Goal: Task Accomplishment & Management: Complete application form

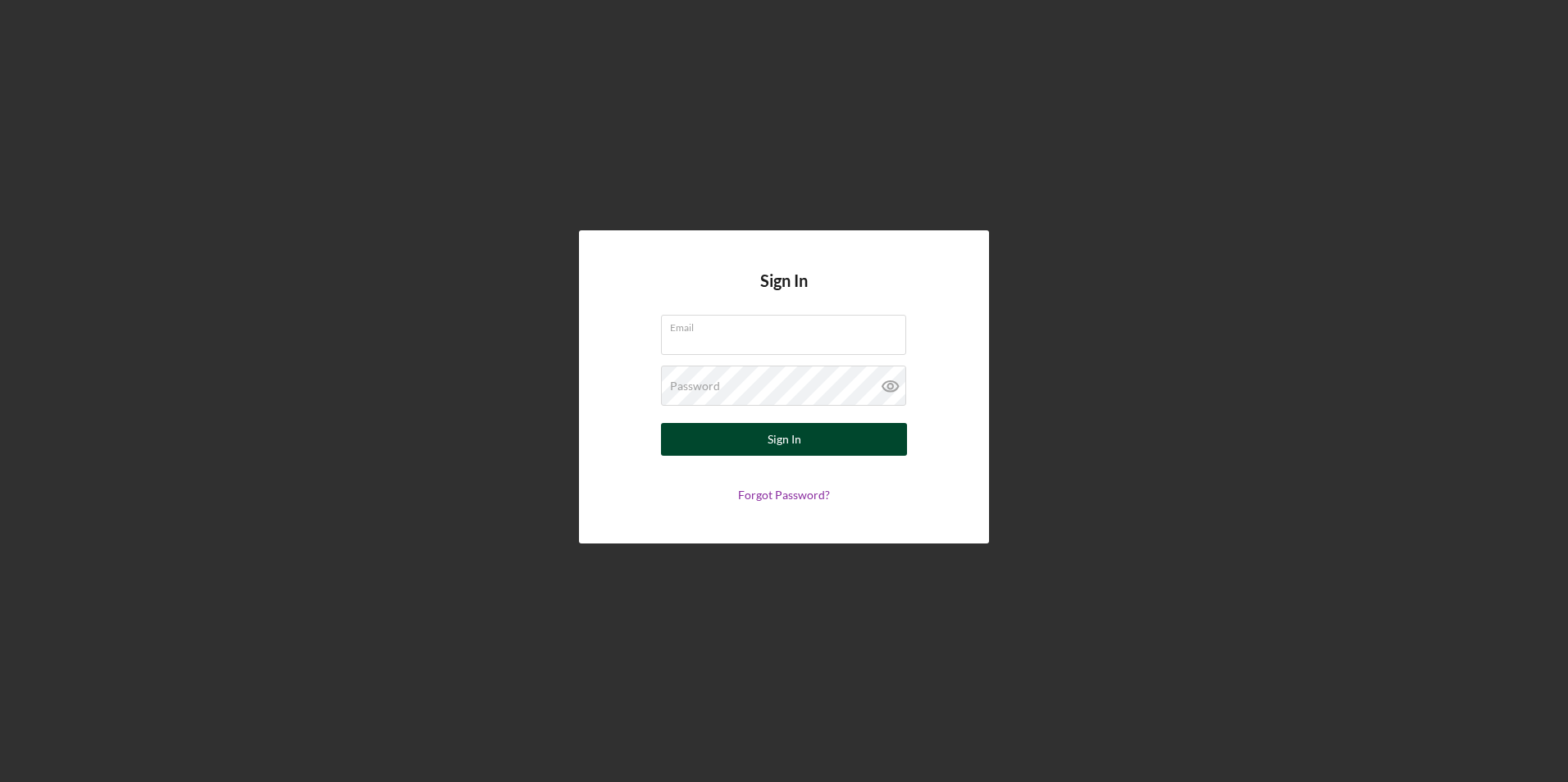
type input "[EMAIL_ADDRESS][DOMAIN_NAME]"
click at [750, 442] on button "Sign In" at bounding box center [784, 439] width 246 height 33
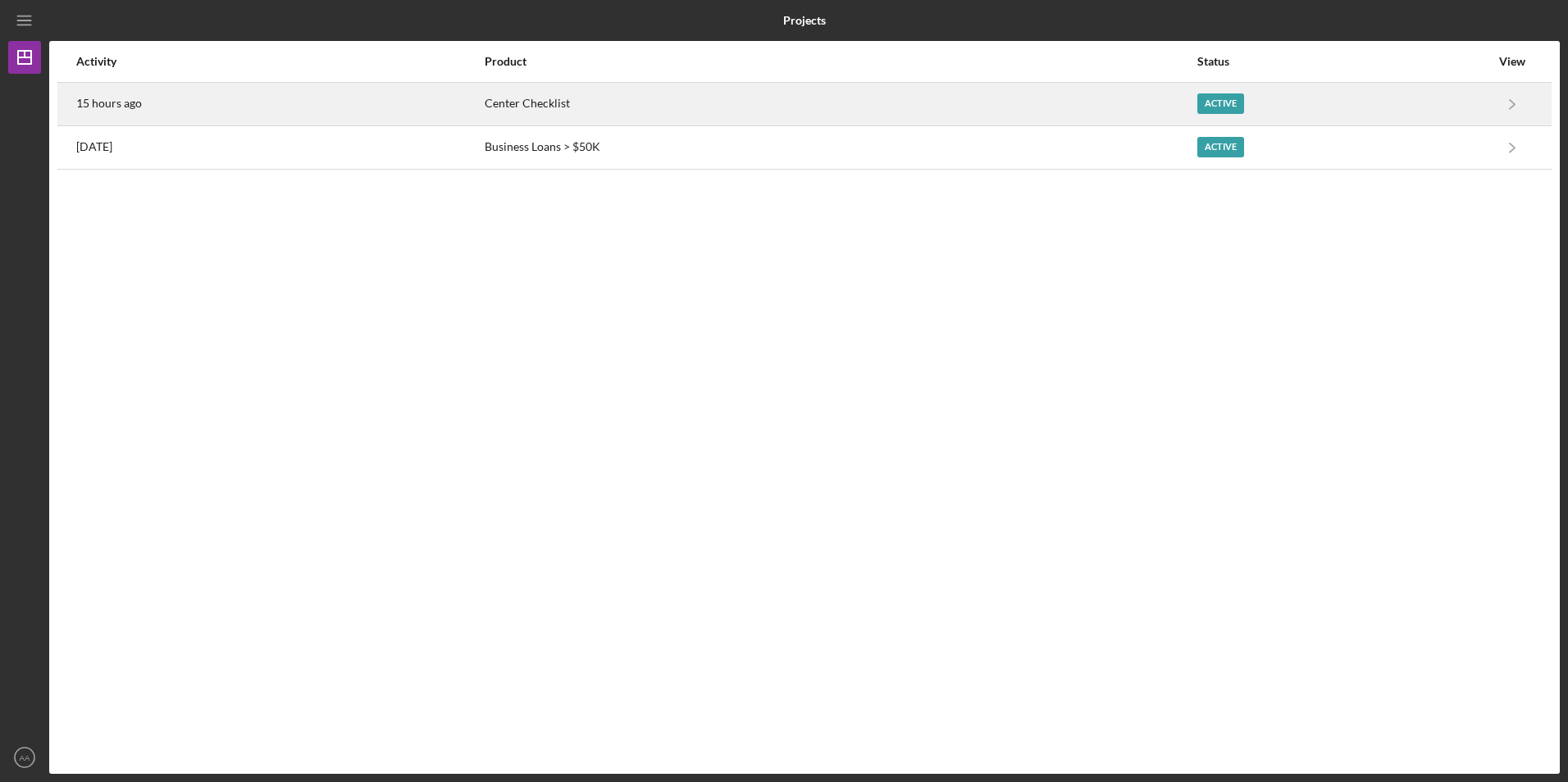
click at [752, 113] on div "Center Checklist" at bounding box center [841, 103] width 711 height 41
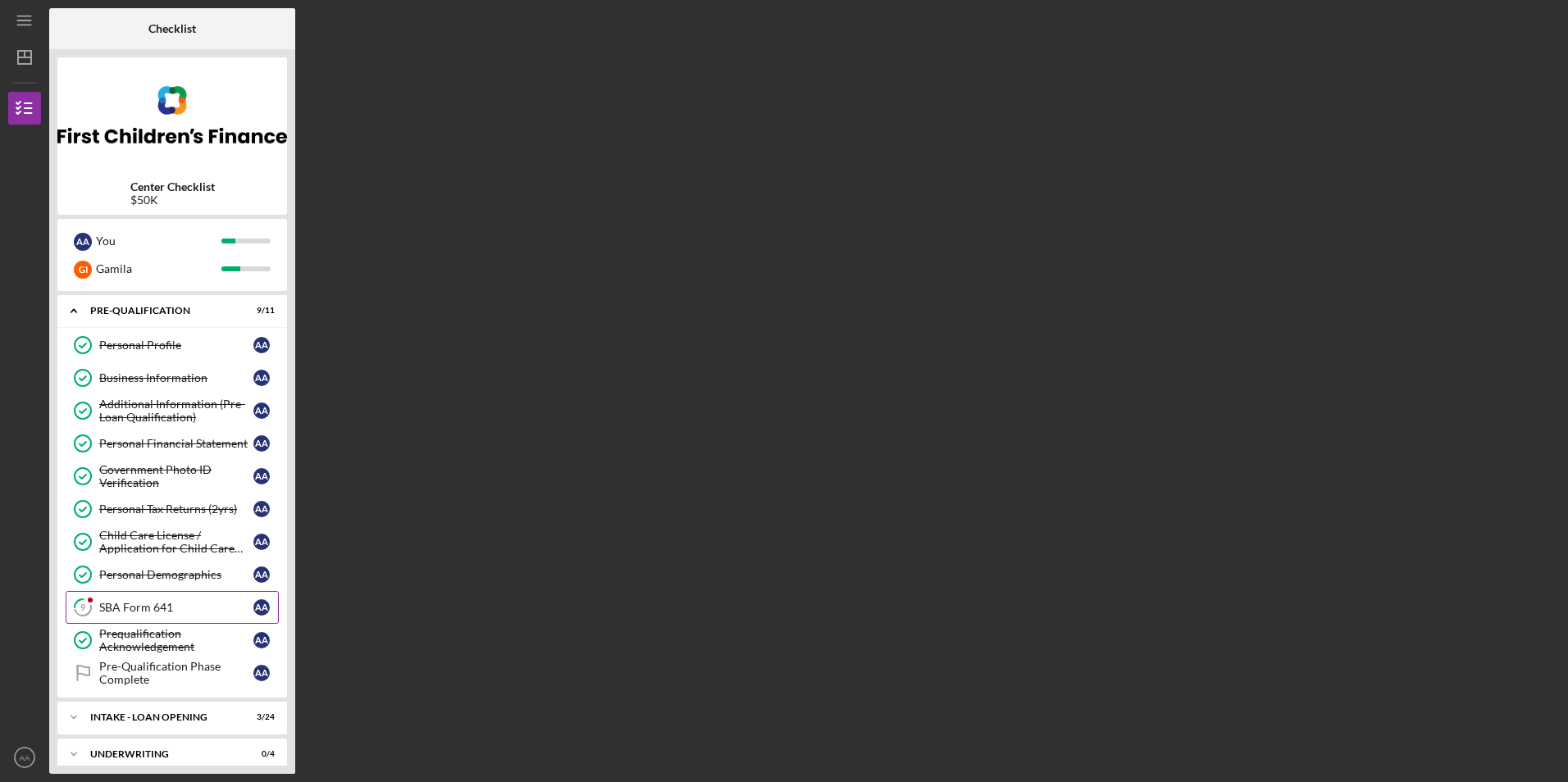
click at [183, 608] on div "SBA Form 641" at bounding box center [176, 608] width 154 height 13
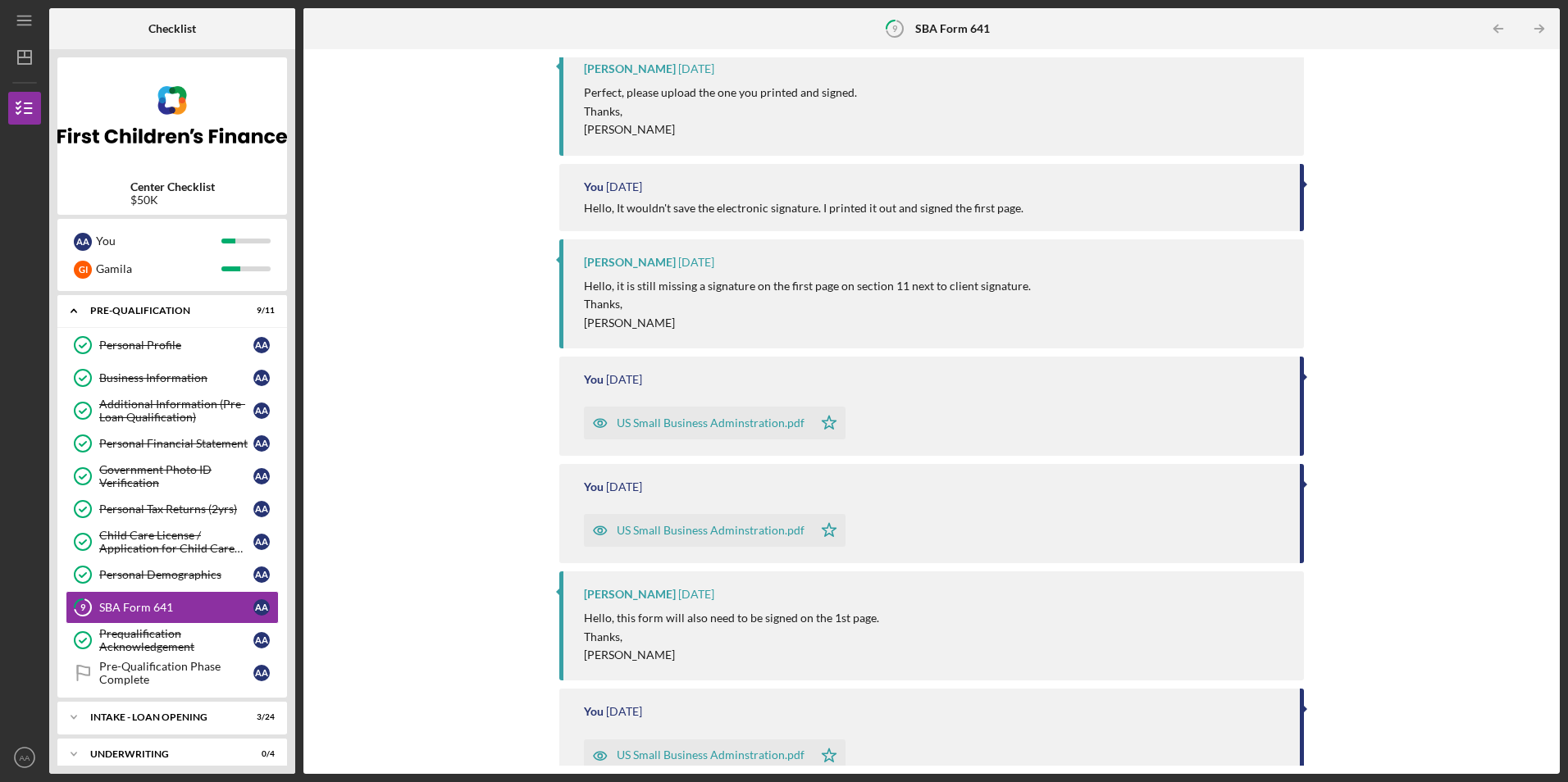
scroll to position [328, 0]
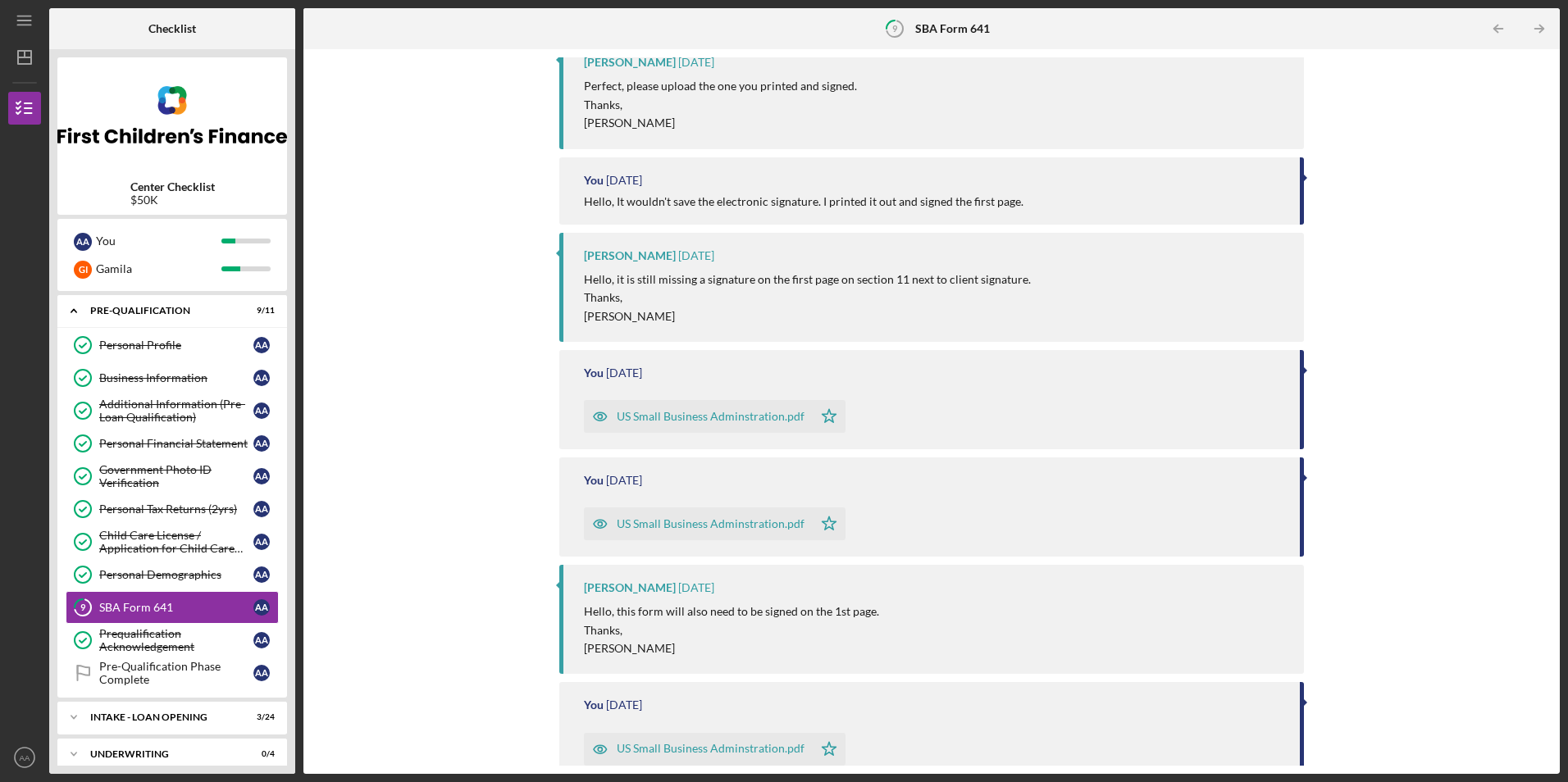
click at [751, 423] on div "US Small Business Adminstration.pdf" at bounding box center [710, 417] width 188 height 13
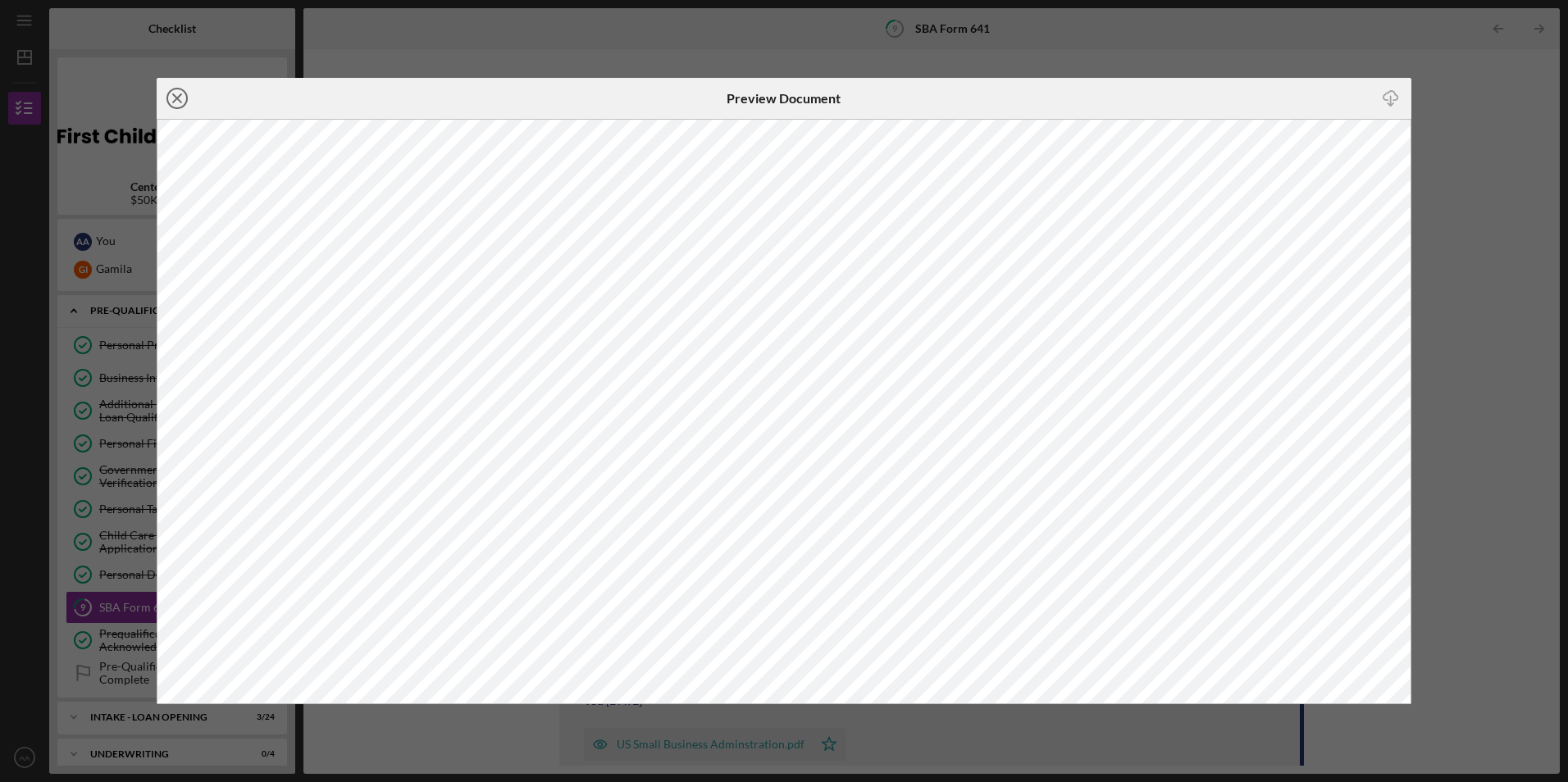
click at [169, 96] on icon "Icon/Close" at bounding box center [177, 97] width 41 height 41
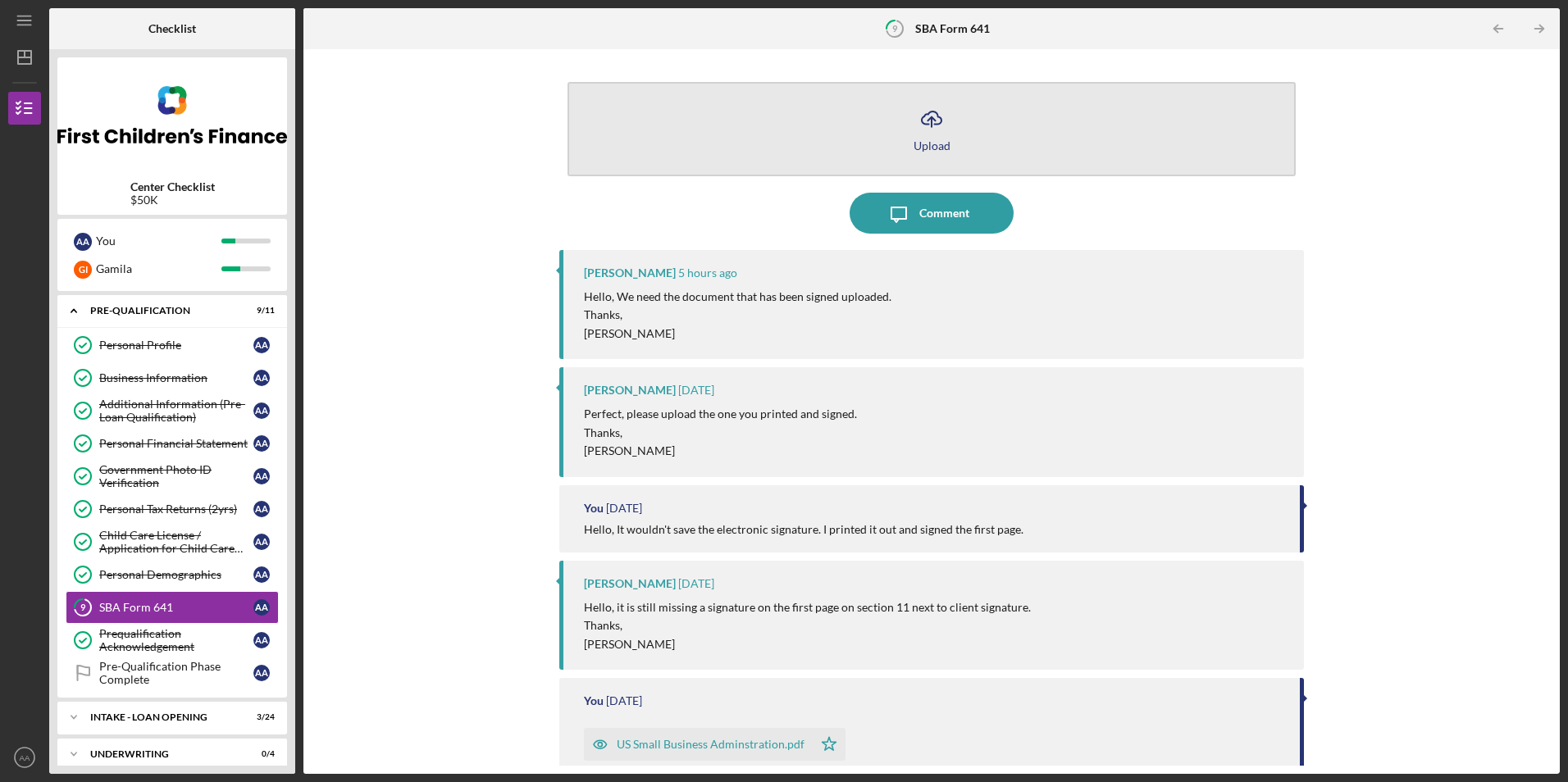
click at [923, 132] on icon "Icon/Upload" at bounding box center [931, 118] width 41 height 41
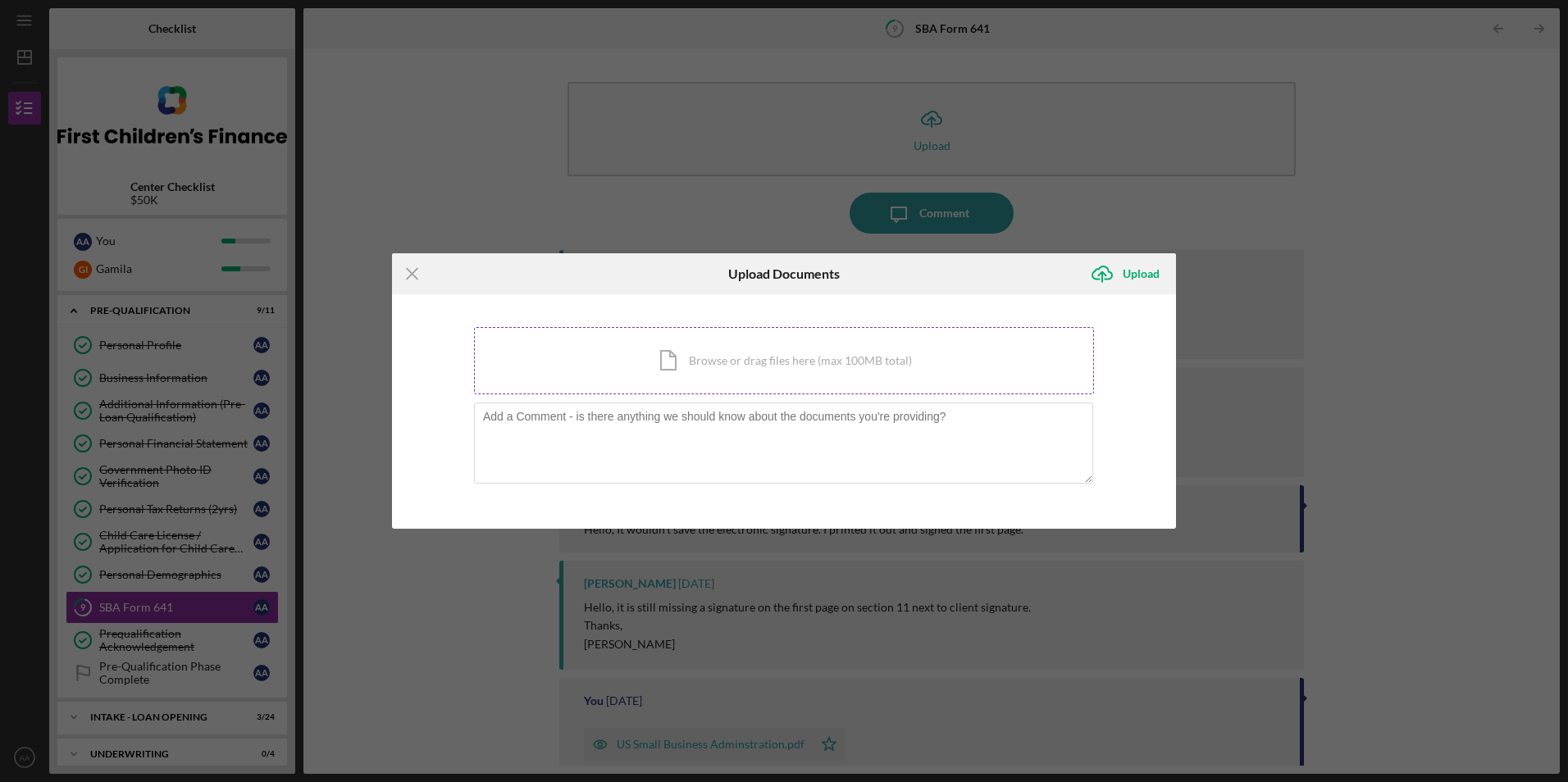
click at [740, 386] on div "Icon/Document Browse or drag files here (max 100MB total) Tap to choose files o…" at bounding box center [784, 360] width 620 height 67
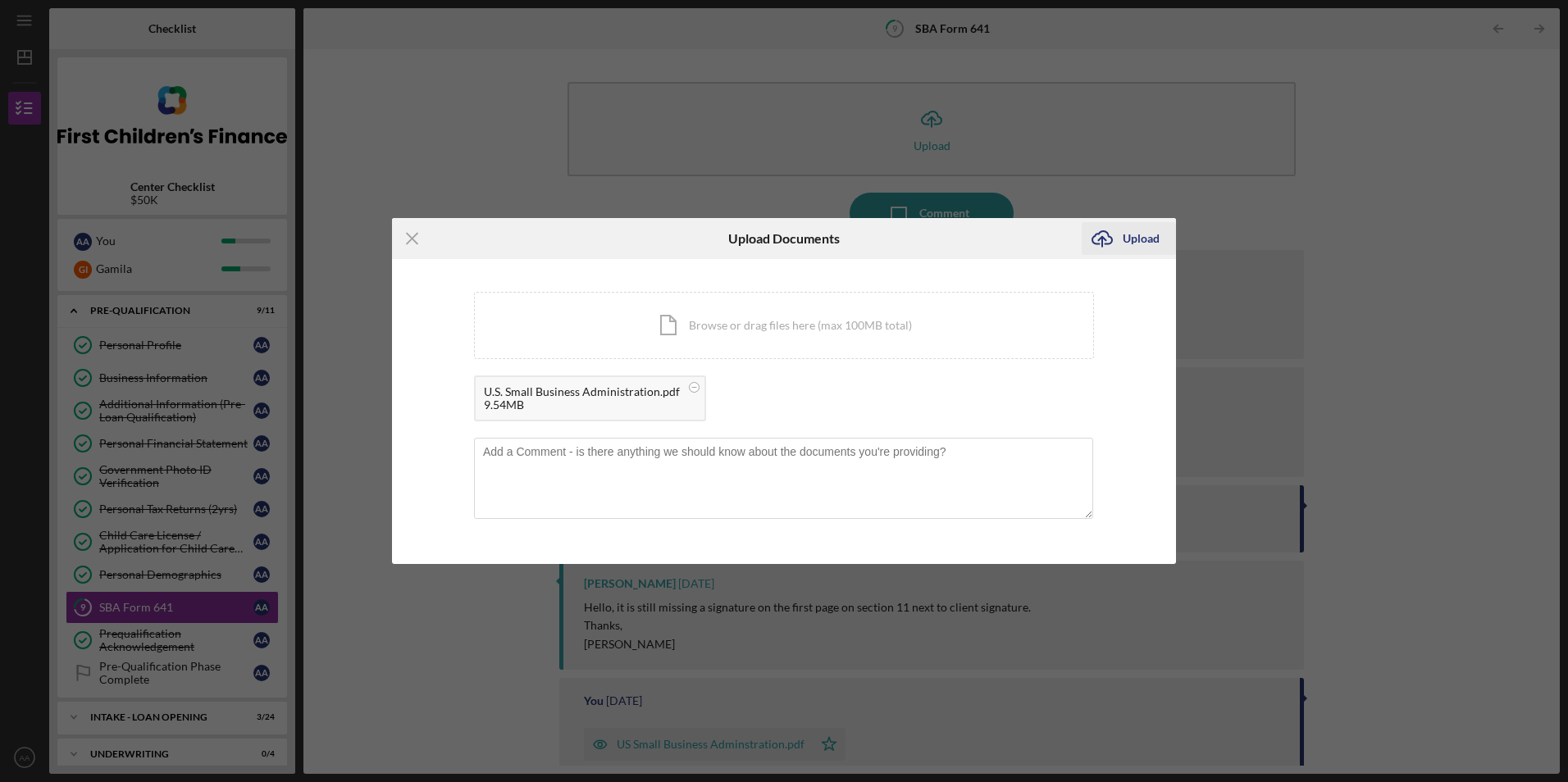
click at [1122, 238] on button "Icon/Upload Upload" at bounding box center [1129, 238] width 95 height 33
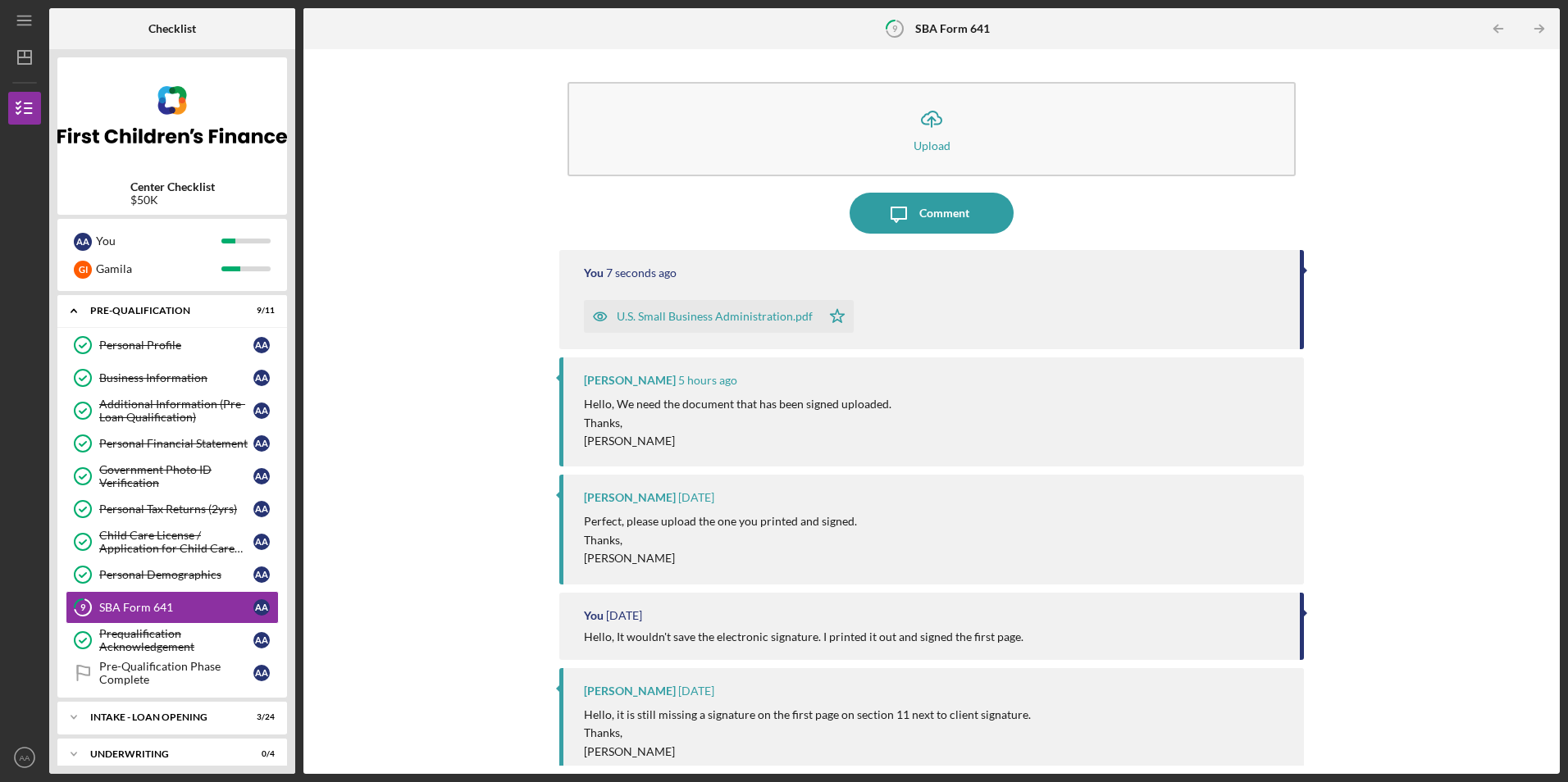
click at [713, 316] on div "U.S. Small Business Administration.pdf" at bounding box center [714, 317] width 196 height 13
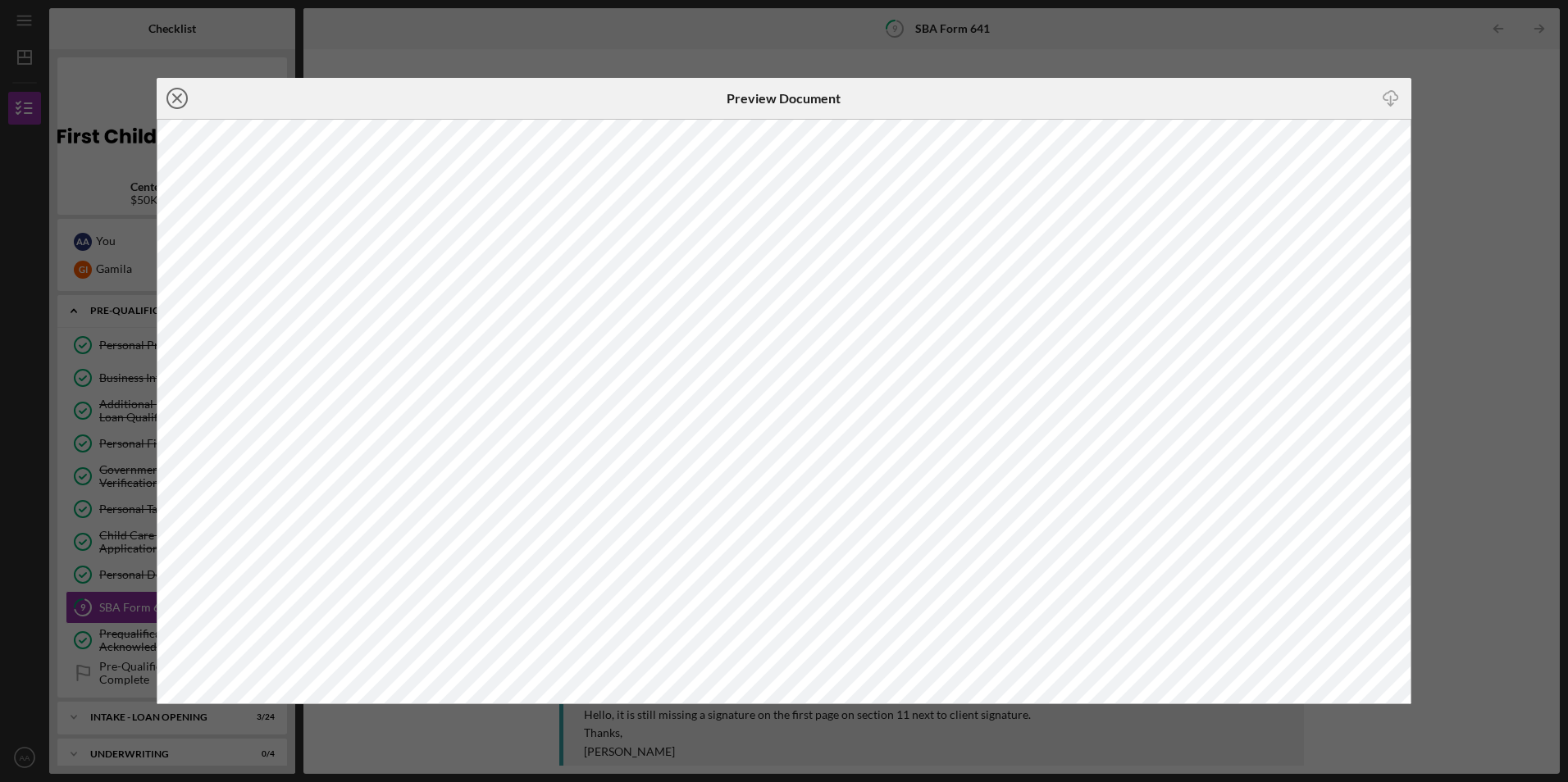
click at [182, 96] on icon "Icon/Close" at bounding box center [177, 97] width 41 height 41
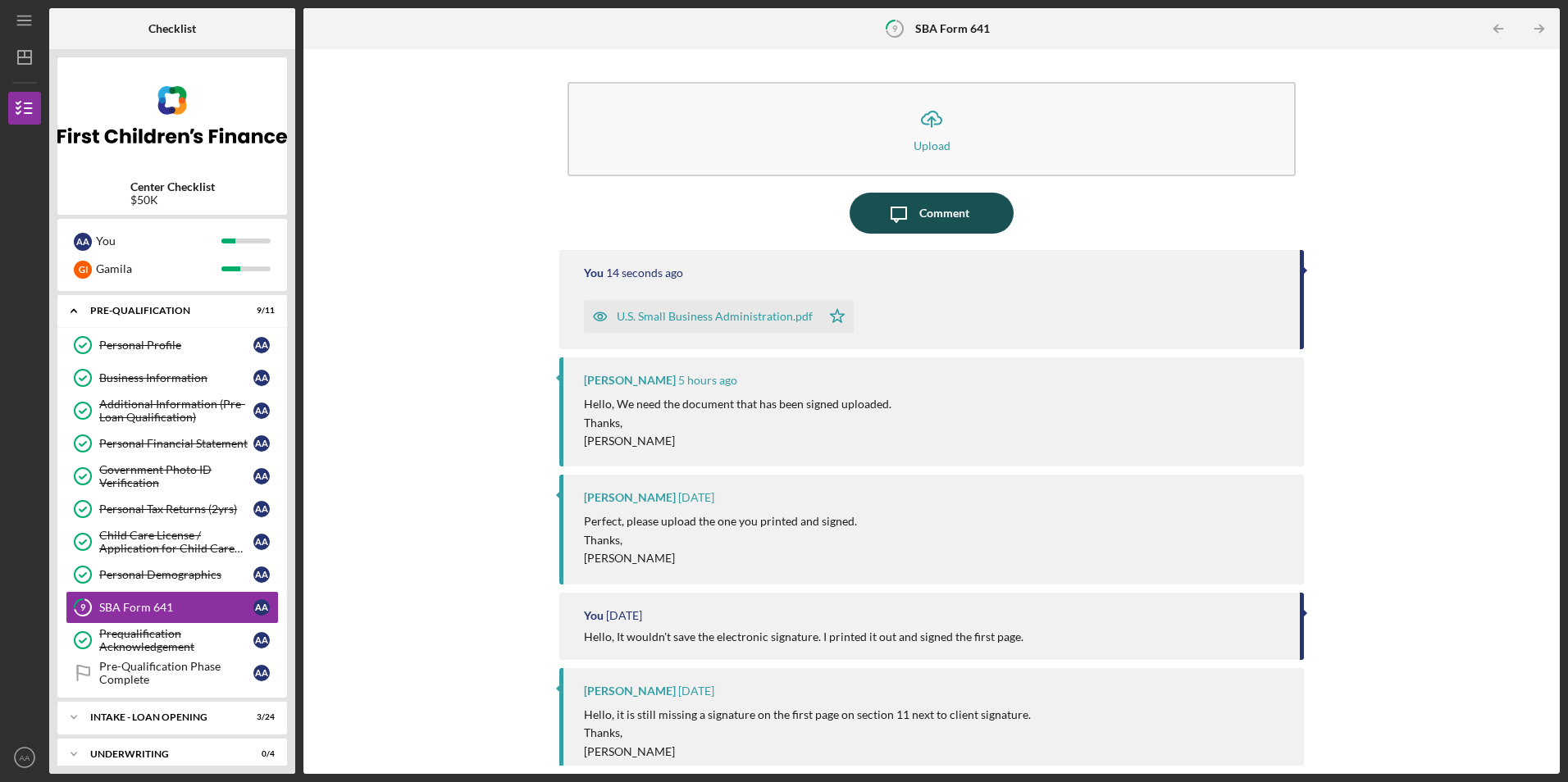
click at [937, 216] on div "Comment" at bounding box center [944, 213] width 50 height 41
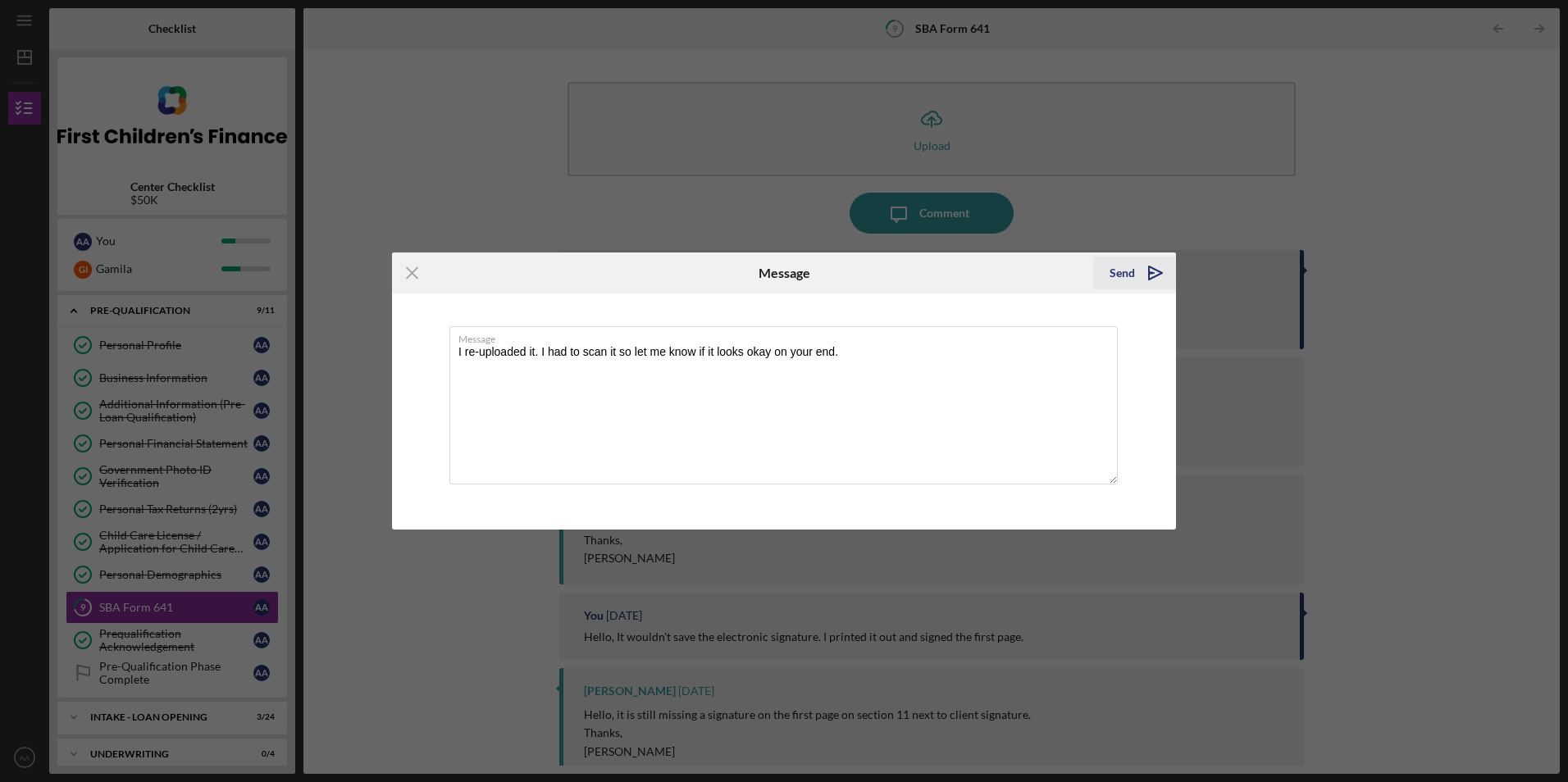
type textarea "I re-uploaded it. I had to scan it so let me know if it looks okay on your end."
click at [1144, 287] on icon "Icon/icon-invite-send" at bounding box center [1155, 272] width 41 height 41
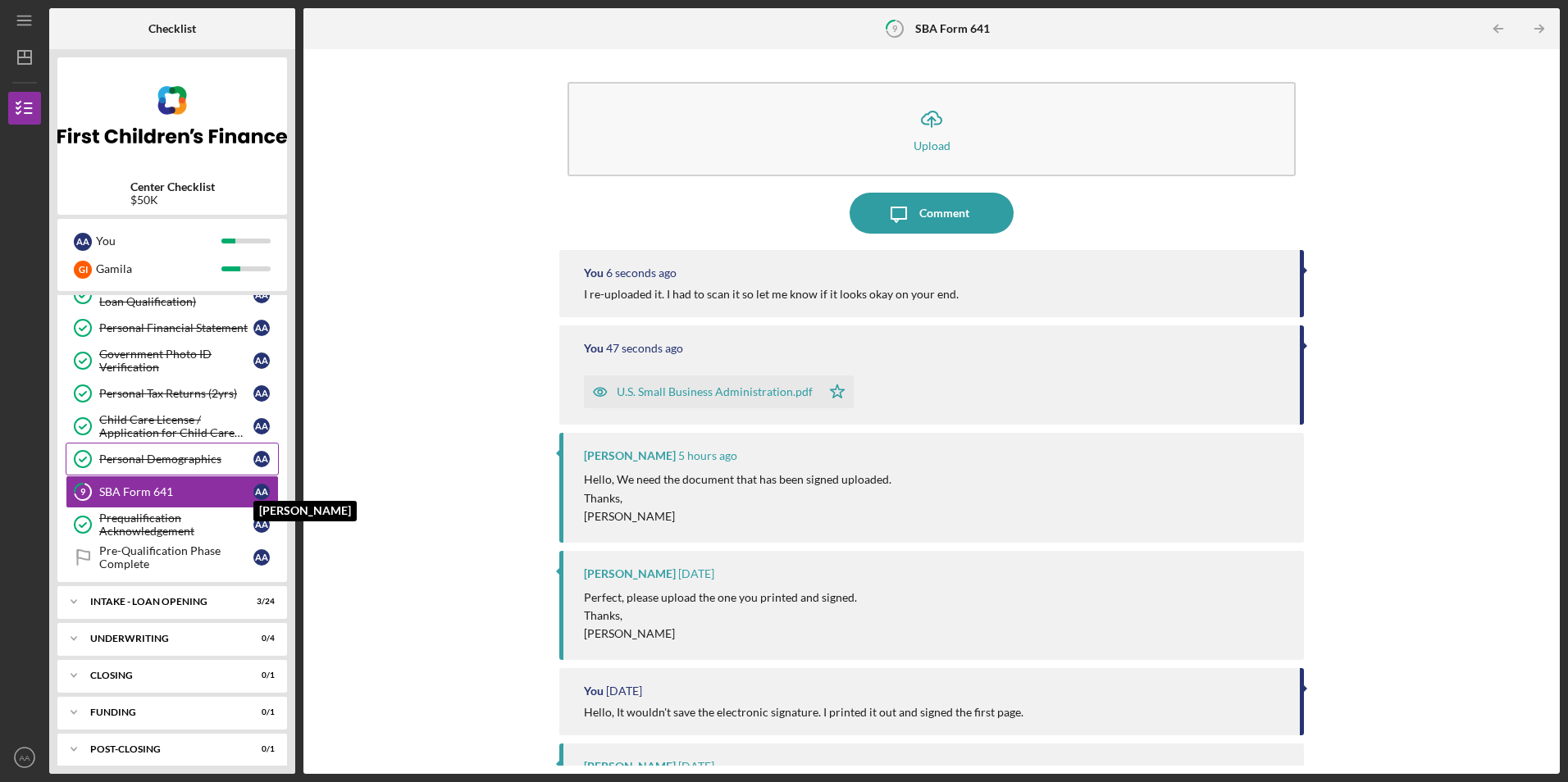
scroll to position [125, 0]
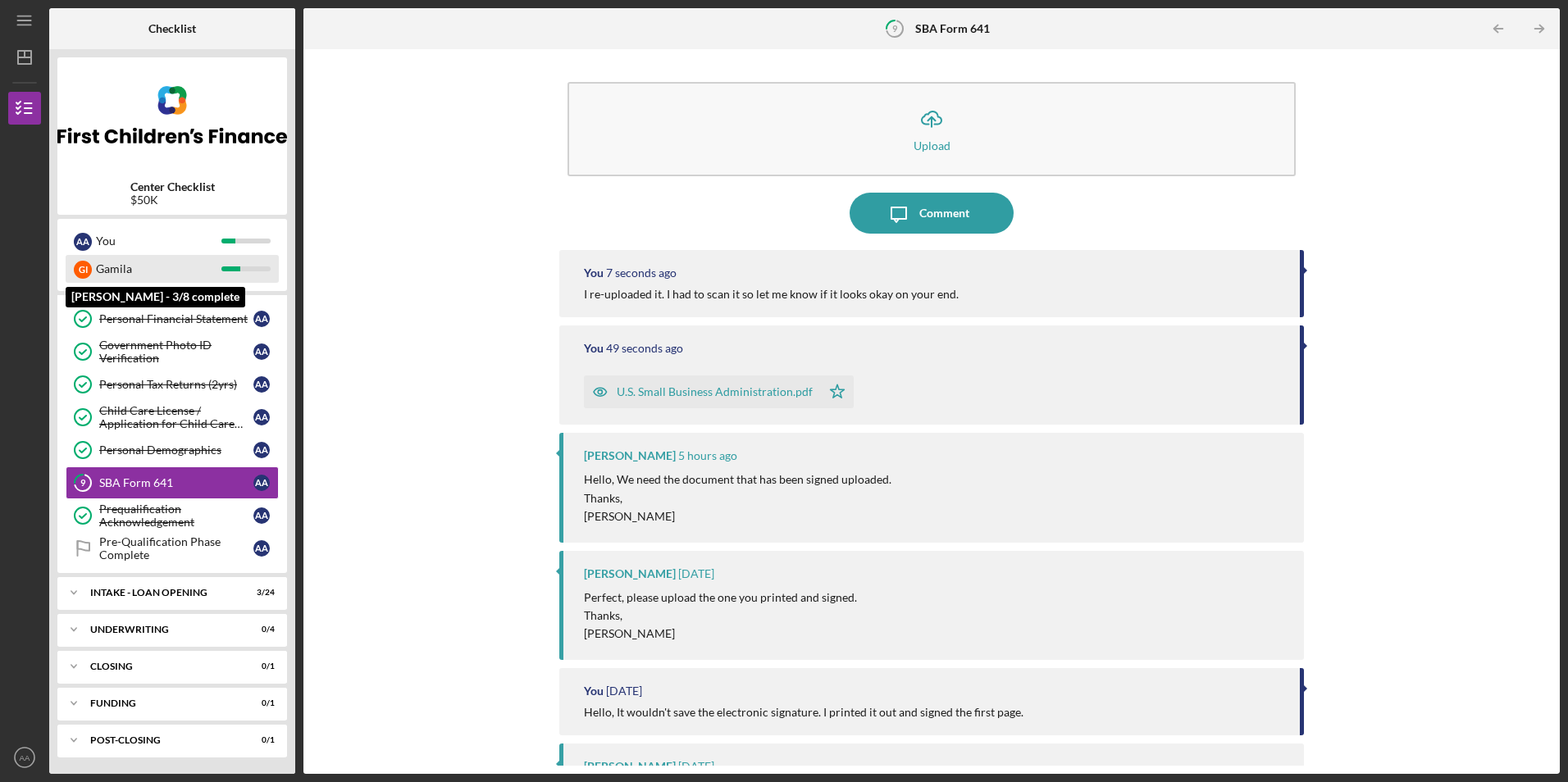
click at [164, 278] on div "Gamila" at bounding box center [158, 269] width 126 height 27
click at [145, 597] on div "INTAKE - LOAN OPENING" at bounding box center [178, 593] width 176 height 9
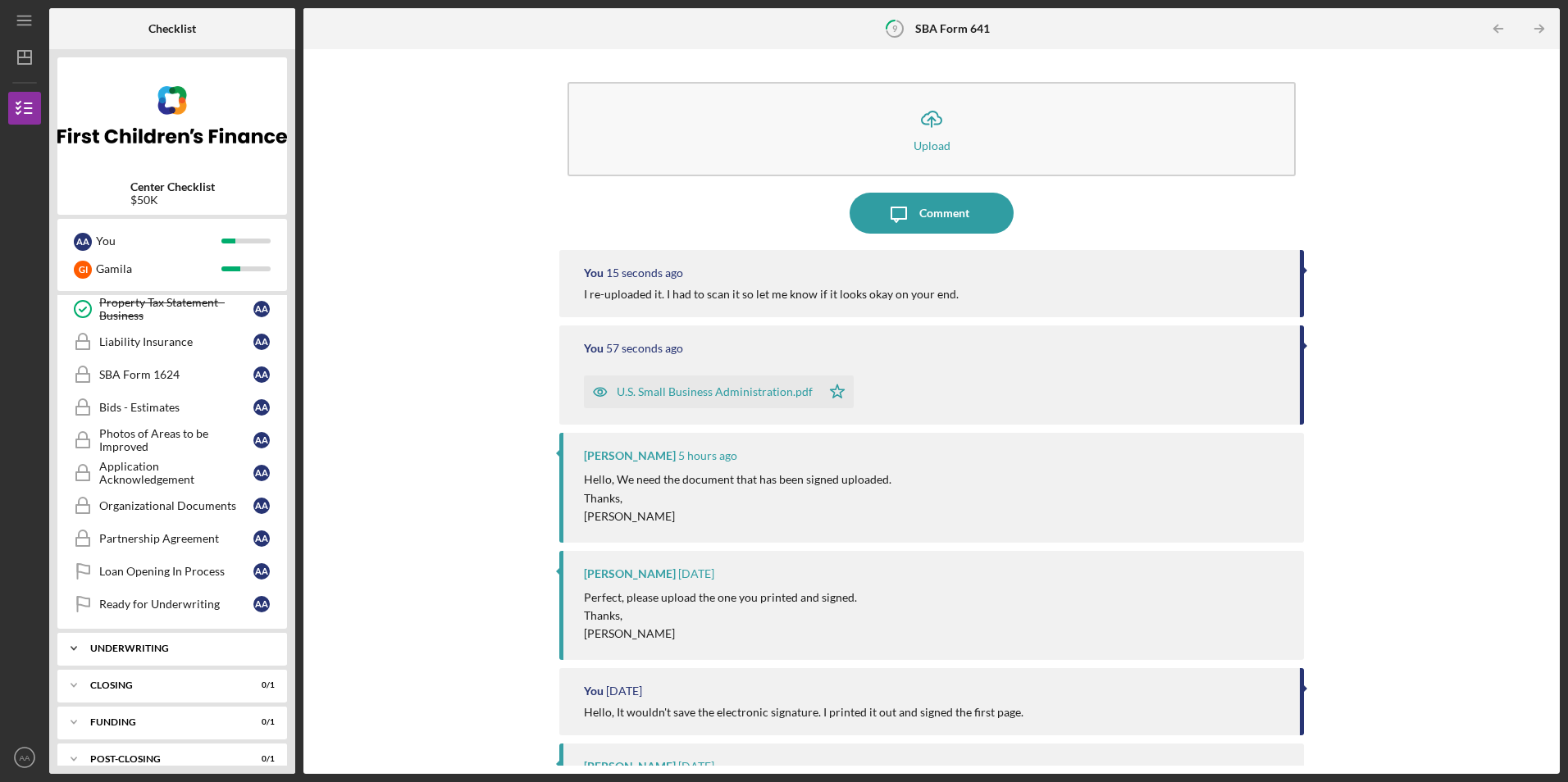
scroll to position [921, 0]
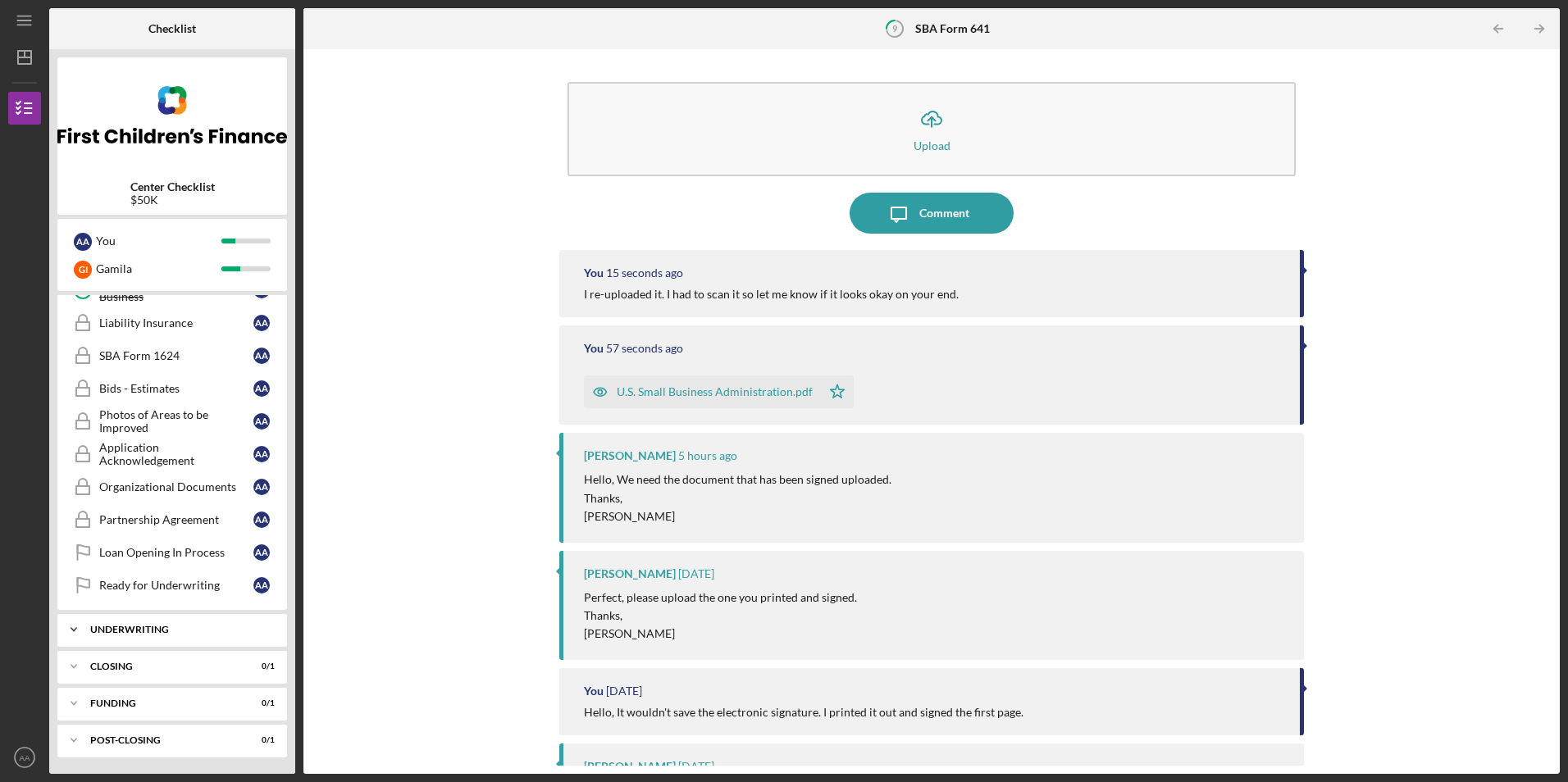
click at [175, 642] on div "Icon/Expander UNDERWRITING 0 / 4" at bounding box center [172, 630] width 230 height 33
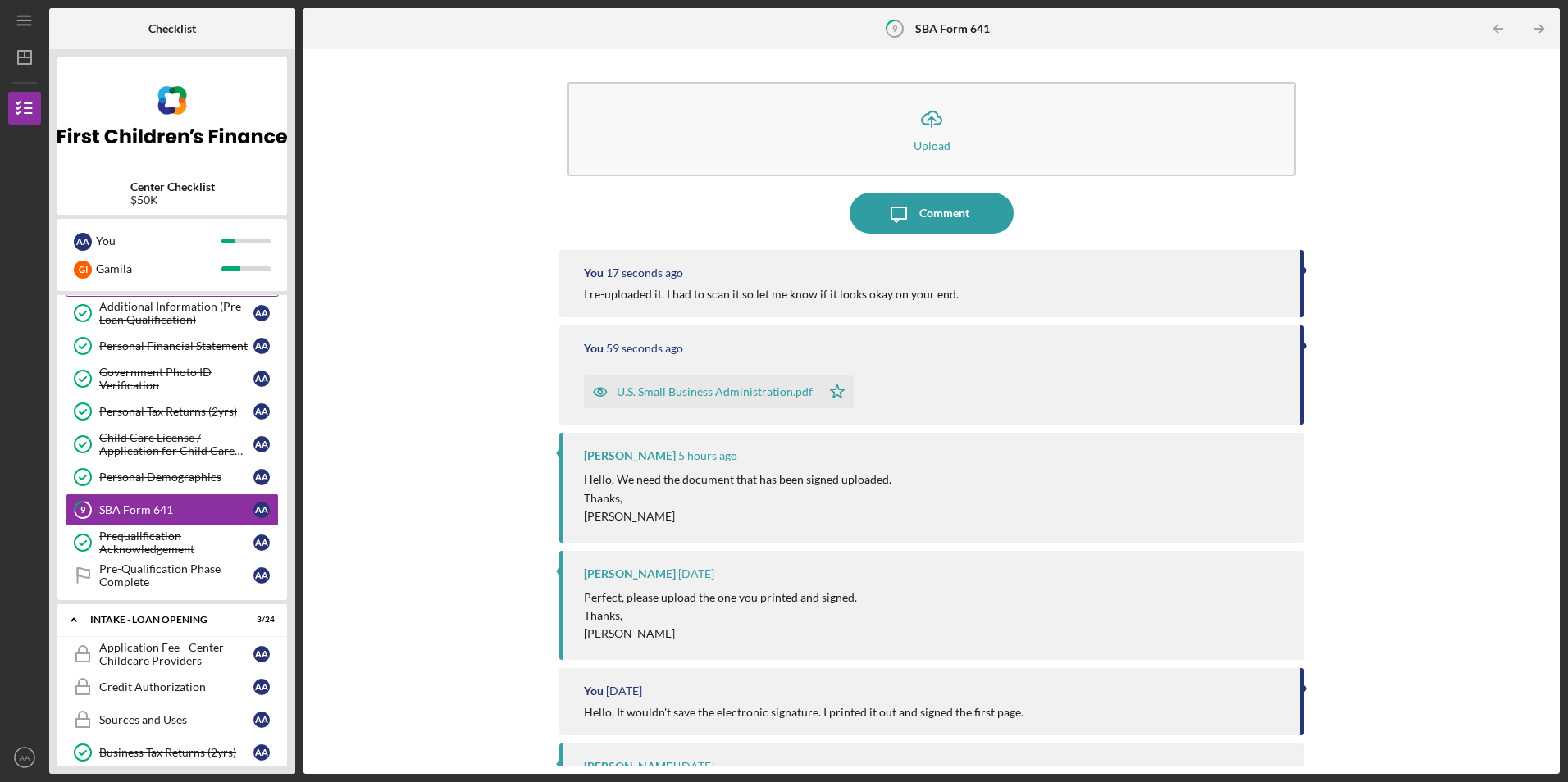
scroll to position [0, 0]
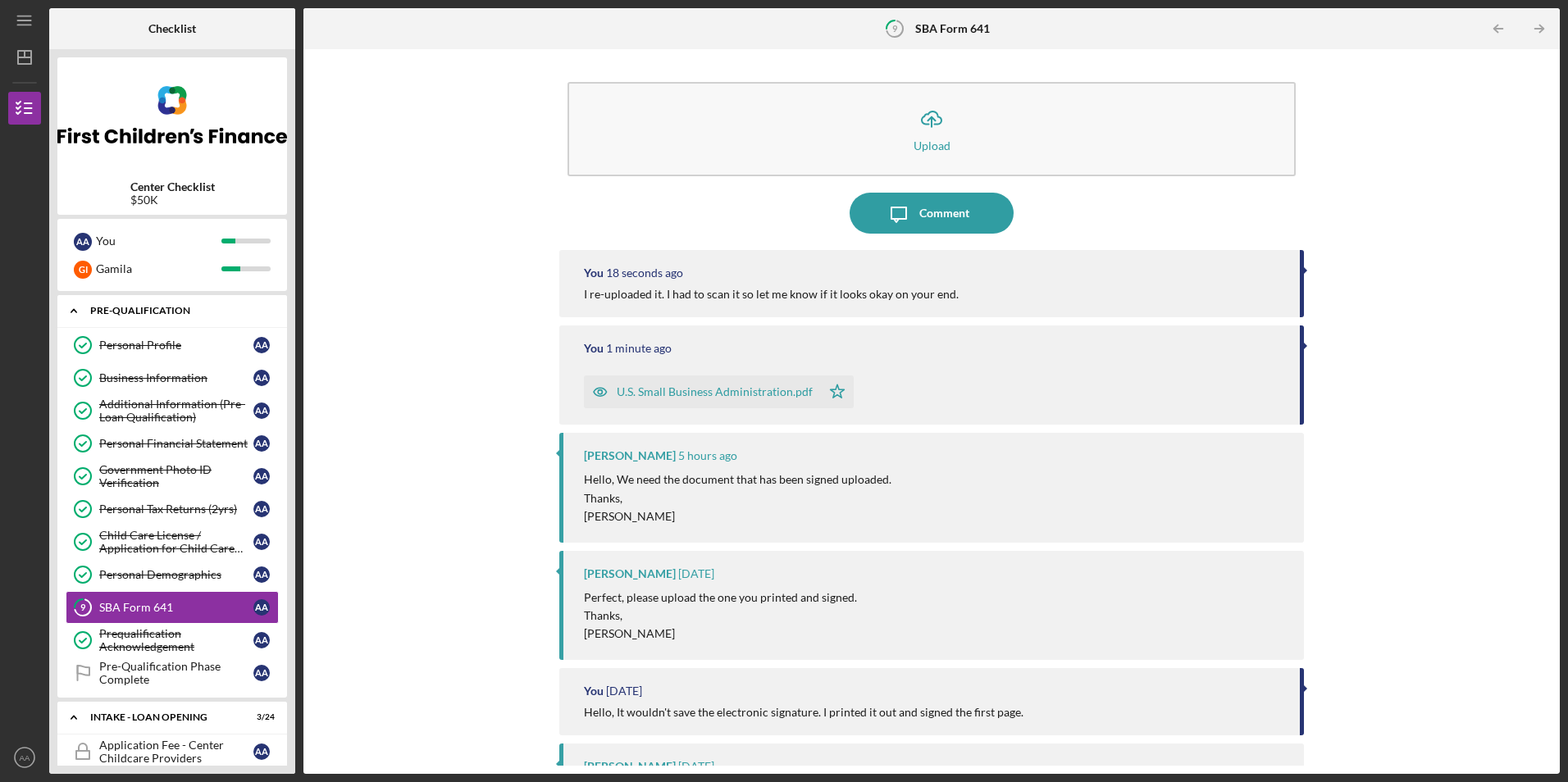
click at [77, 311] on icon "Icon/Expander" at bounding box center [74, 310] width 33 height 33
